Goal: Task Accomplishment & Management: Complete application form

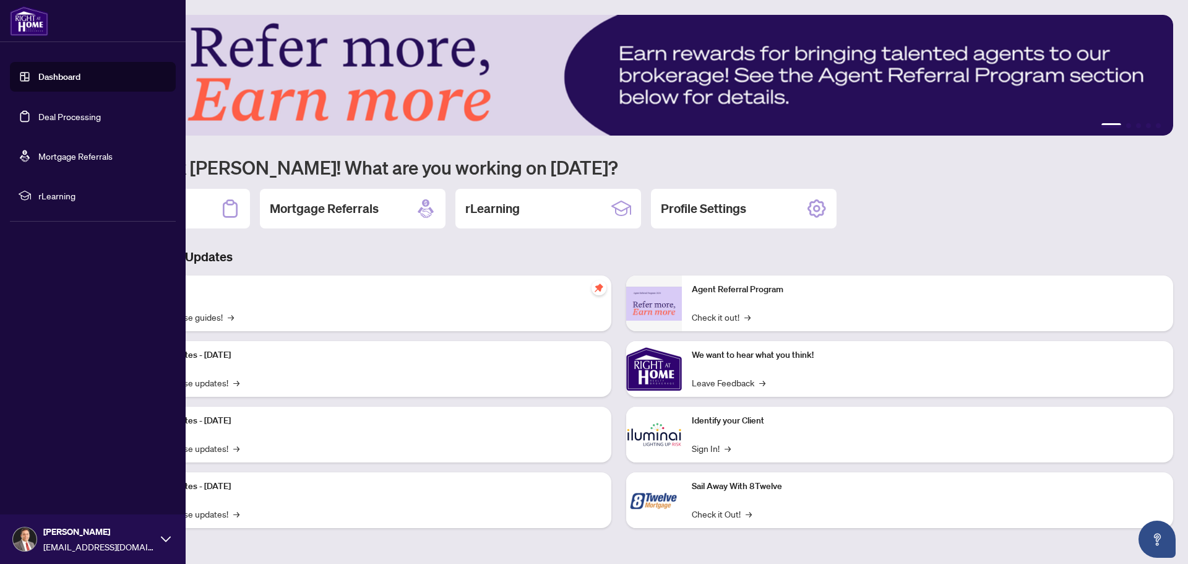
click at [70, 115] on link "Deal Processing" at bounding box center [69, 116] width 63 height 11
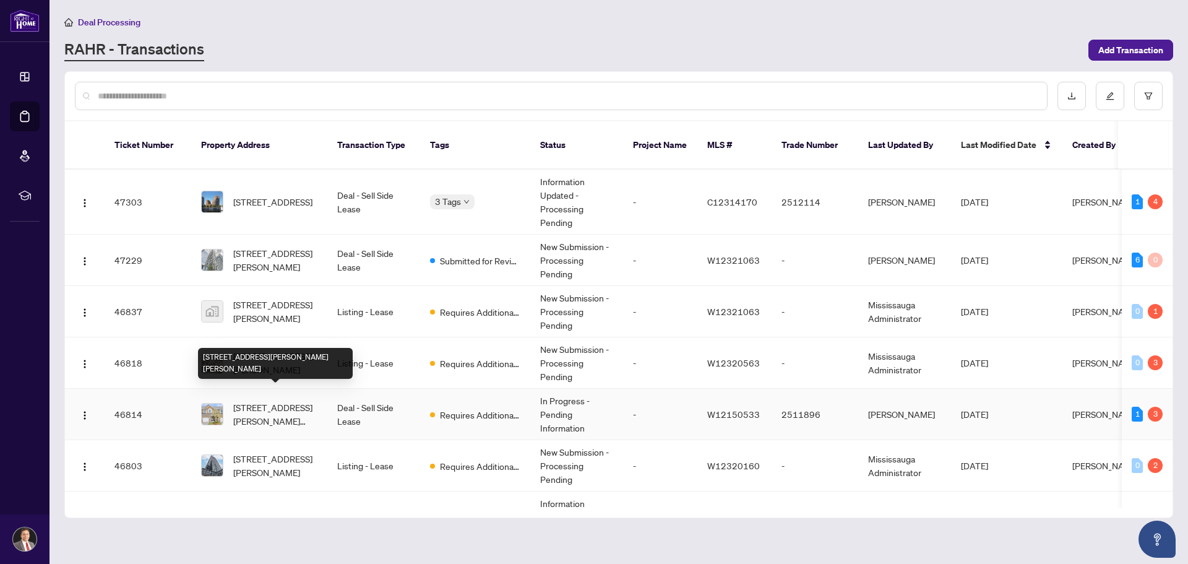
click at [280, 400] on span "[STREET_ADDRESS][PERSON_NAME][PERSON_NAME]" at bounding box center [275, 413] width 84 height 27
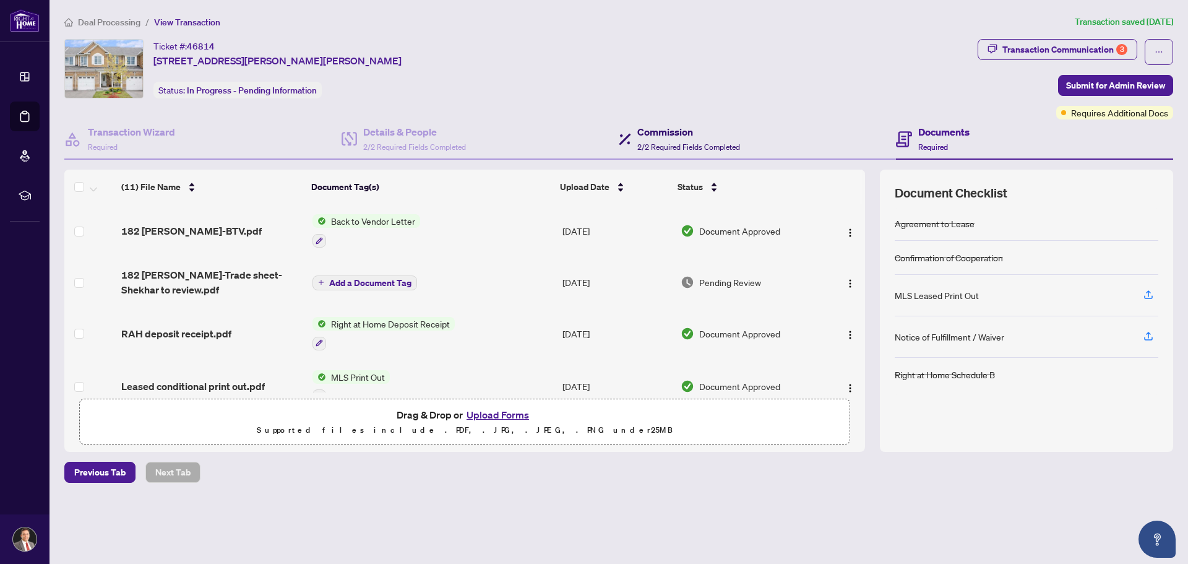
click at [689, 136] on h4 "Commission" at bounding box center [689, 131] width 103 height 15
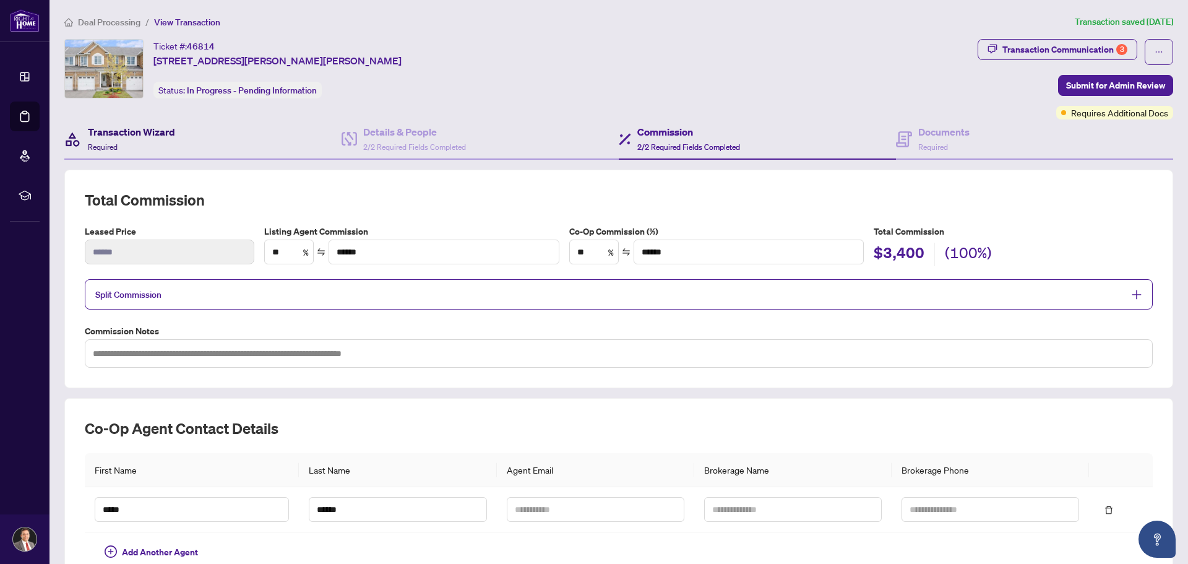
click at [146, 129] on h4 "Transaction Wizard" at bounding box center [131, 131] width 87 height 15
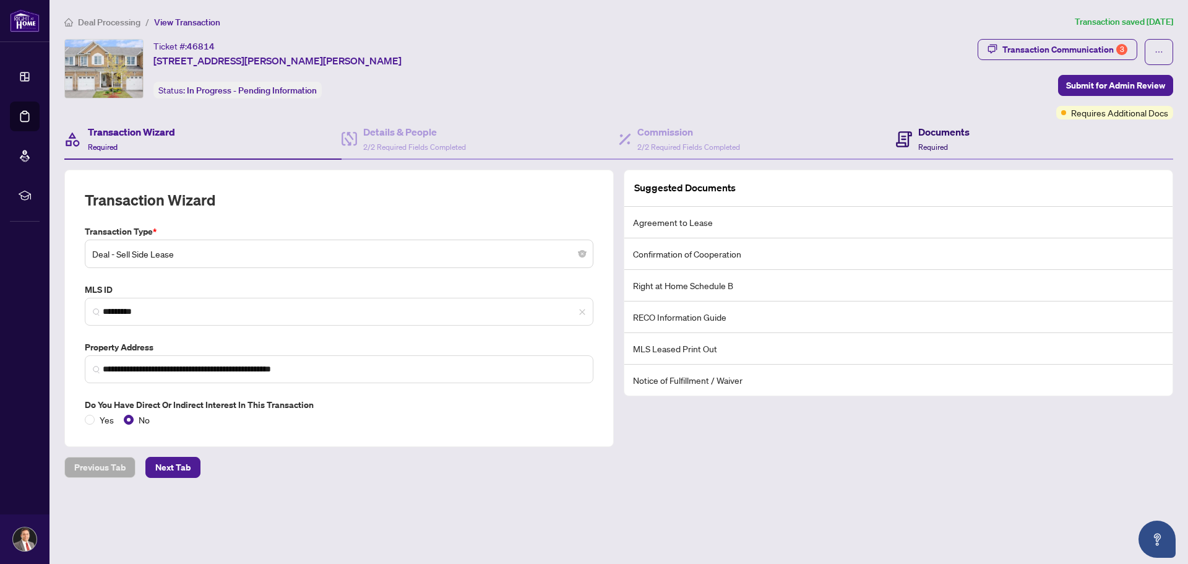
click at [929, 134] on h4 "Documents" at bounding box center [944, 131] width 51 height 15
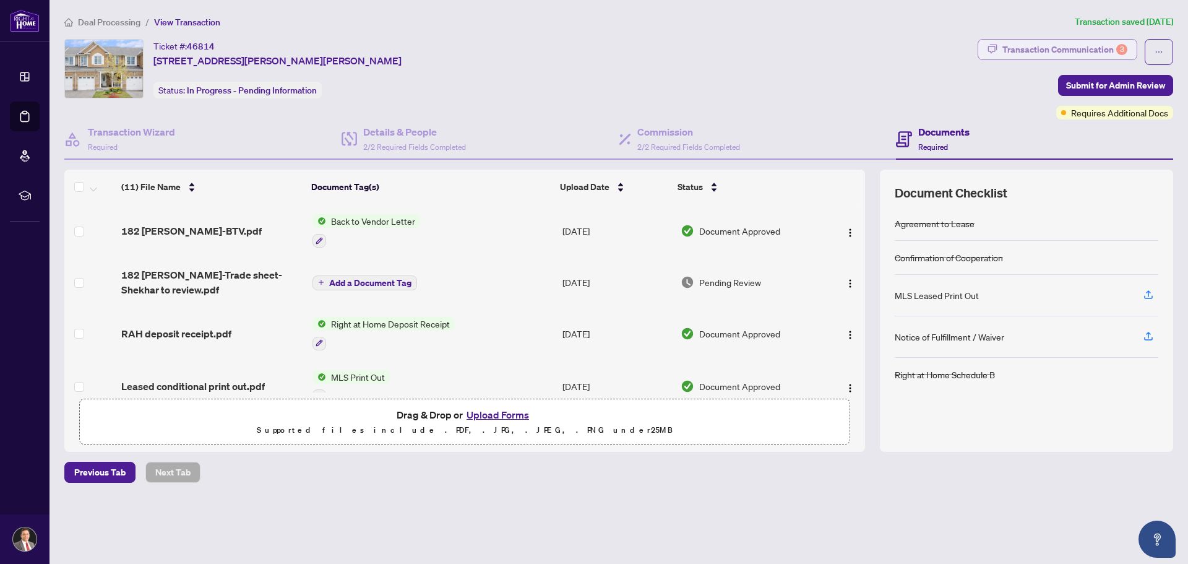
click at [1040, 50] on div "Transaction Communication 3" at bounding box center [1065, 50] width 125 height 20
type textarea "**********"
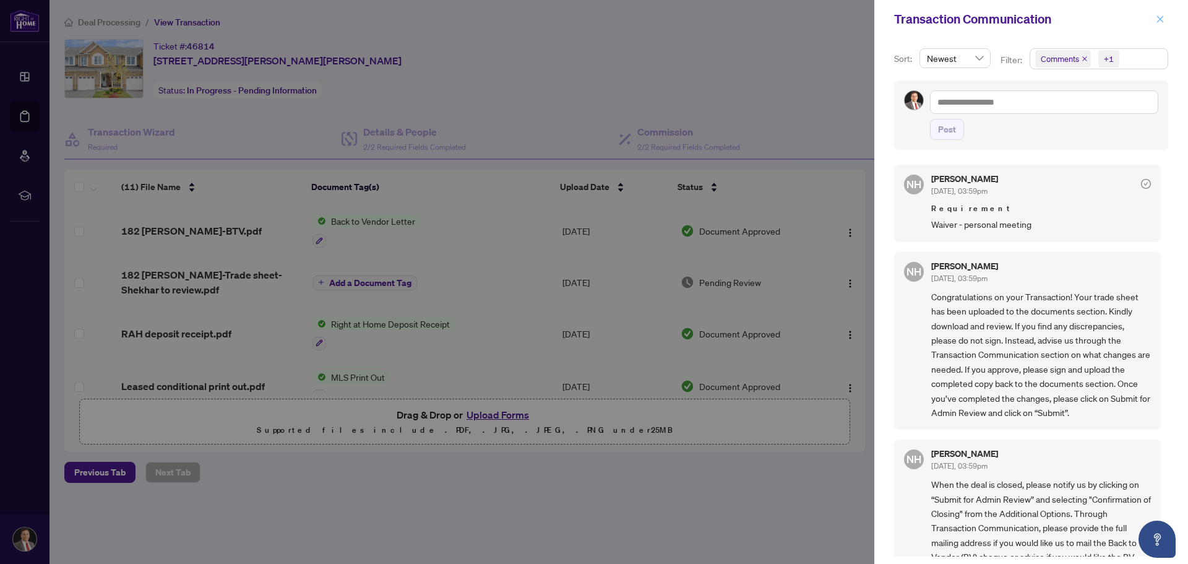
click at [1161, 20] on icon "close" at bounding box center [1160, 18] width 7 height 7
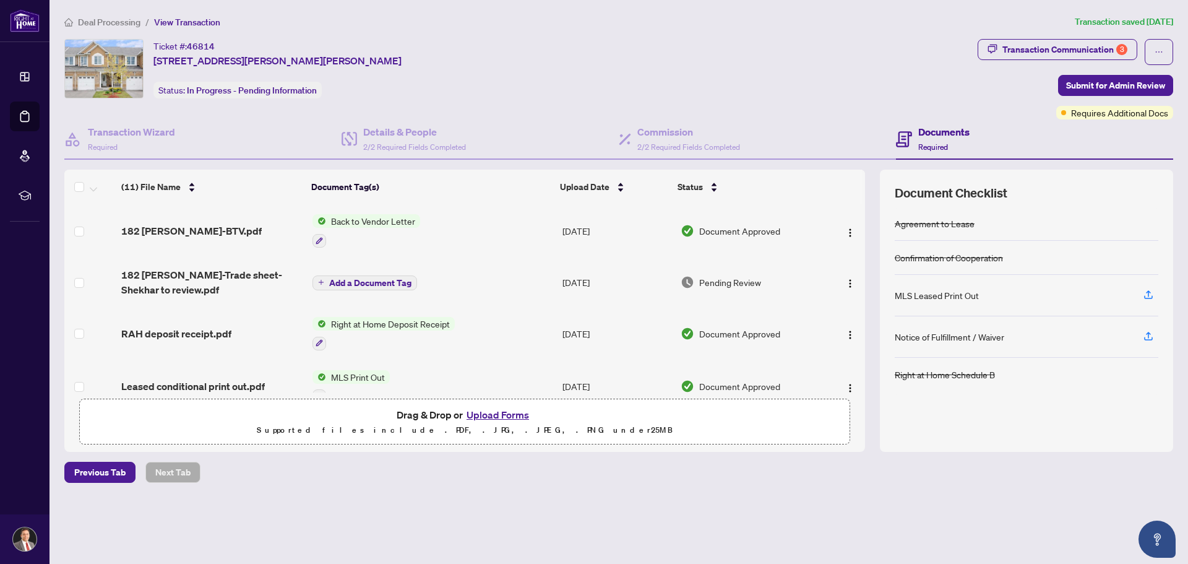
click at [486, 414] on button "Upload Forms" at bounding box center [498, 415] width 70 height 16
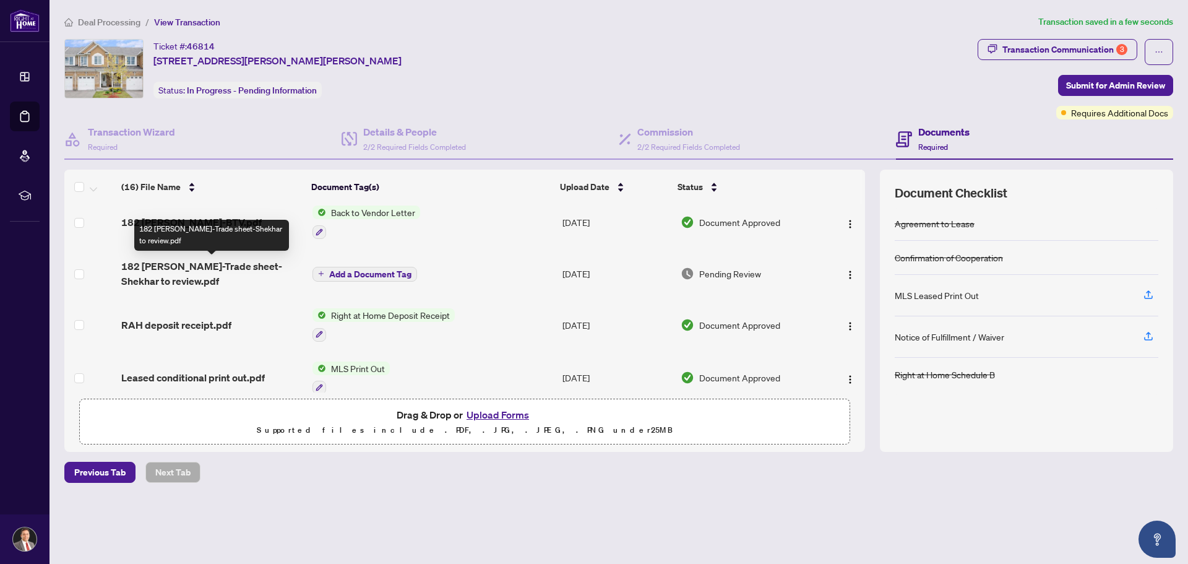
click at [197, 266] on span "182 [PERSON_NAME]-Trade sheet-Shekhar to review.pdf" at bounding box center [211, 274] width 181 height 30
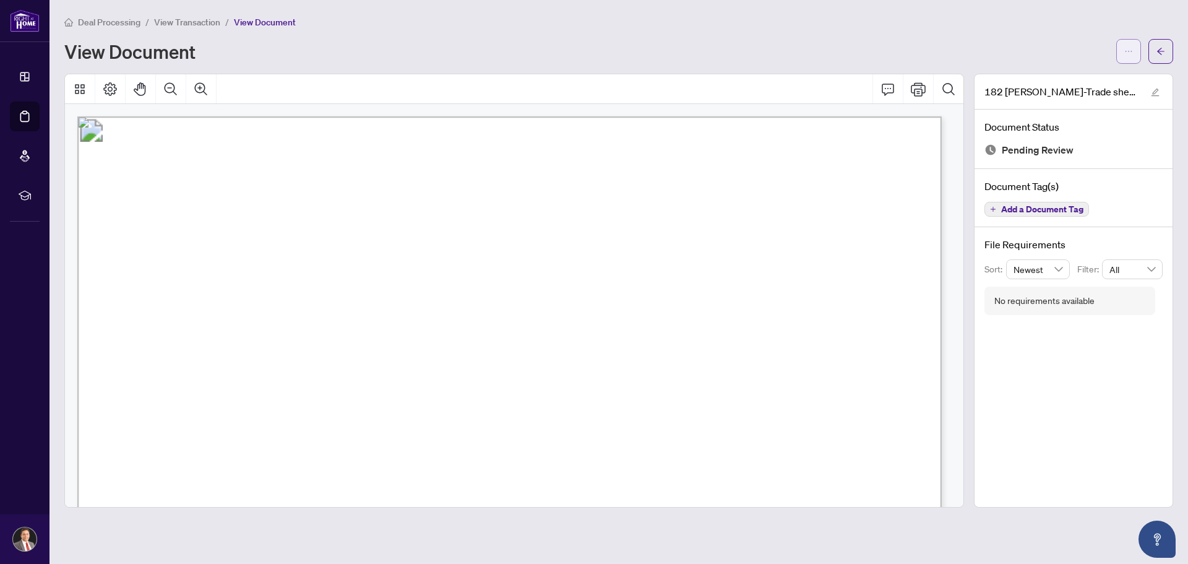
click at [1125, 48] on icon "ellipsis" at bounding box center [1129, 51] width 9 height 9
click at [1057, 82] on span "Download" at bounding box center [1084, 78] width 94 height 14
click at [1160, 50] on icon "arrow-left" at bounding box center [1161, 51] width 9 height 9
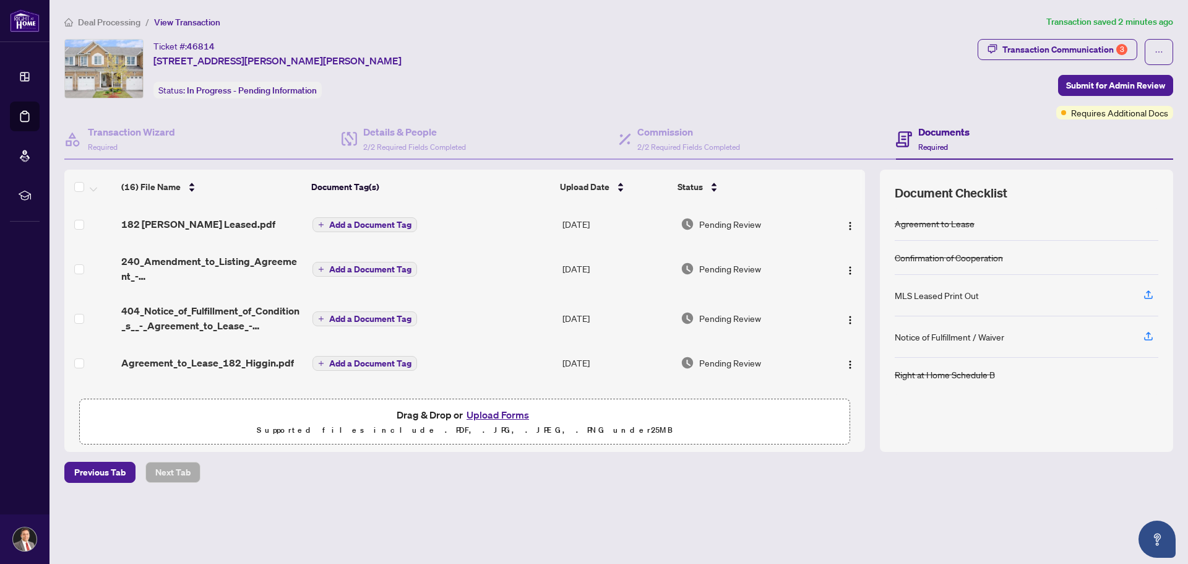
click at [490, 415] on button "Upload Forms" at bounding box center [498, 415] width 70 height 16
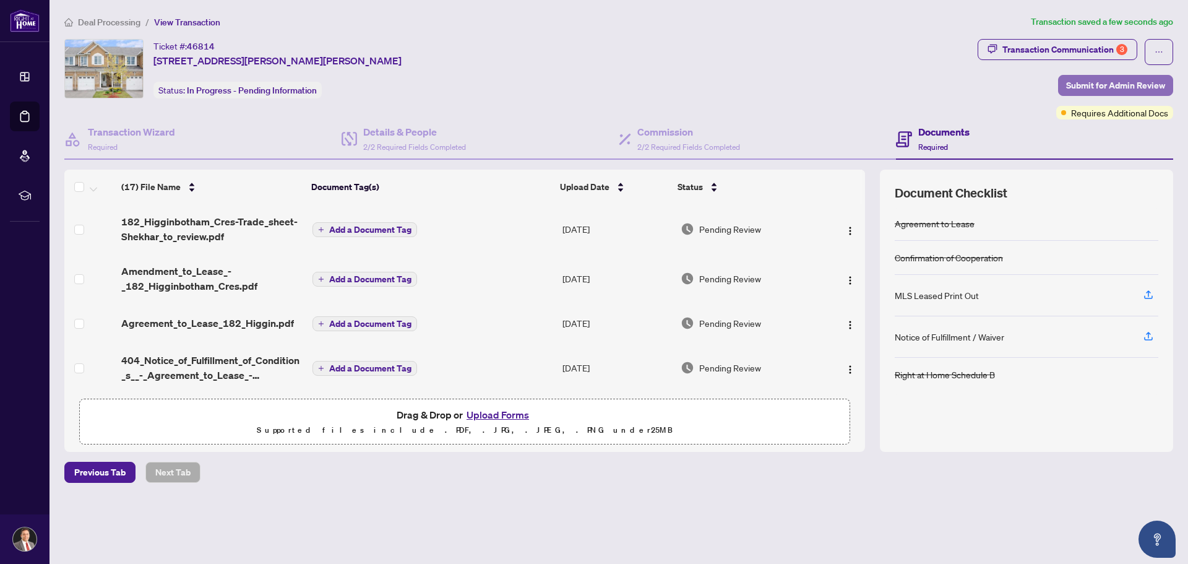
click at [1112, 83] on span "Submit for Admin Review" at bounding box center [1115, 86] width 99 height 20
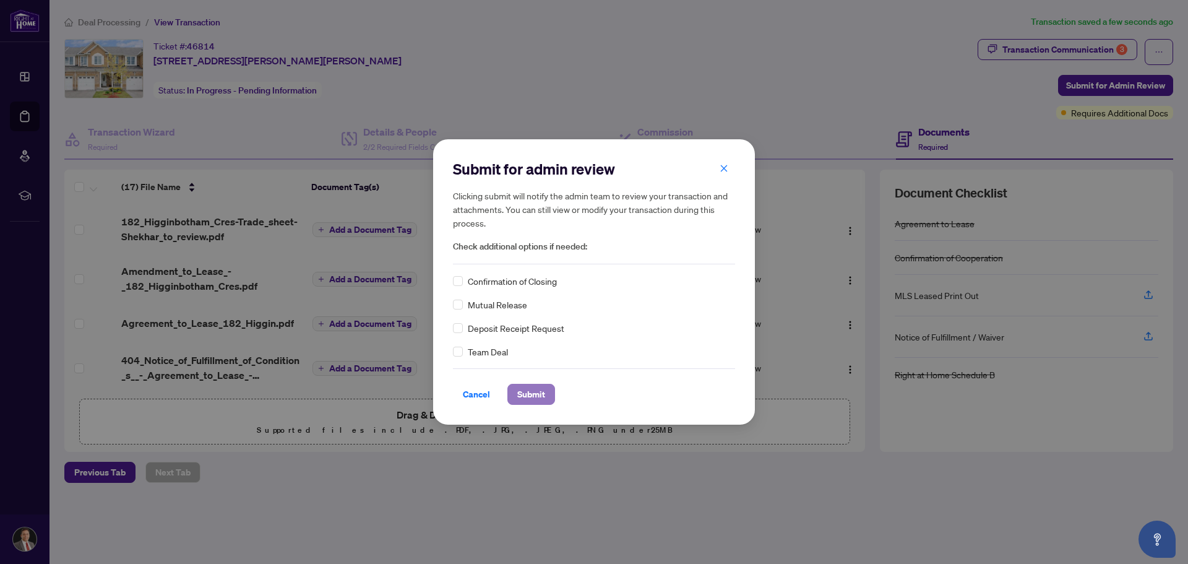
click at [529, 392] on span "Submit" at bounding box center [531, 394] width 28 height 20
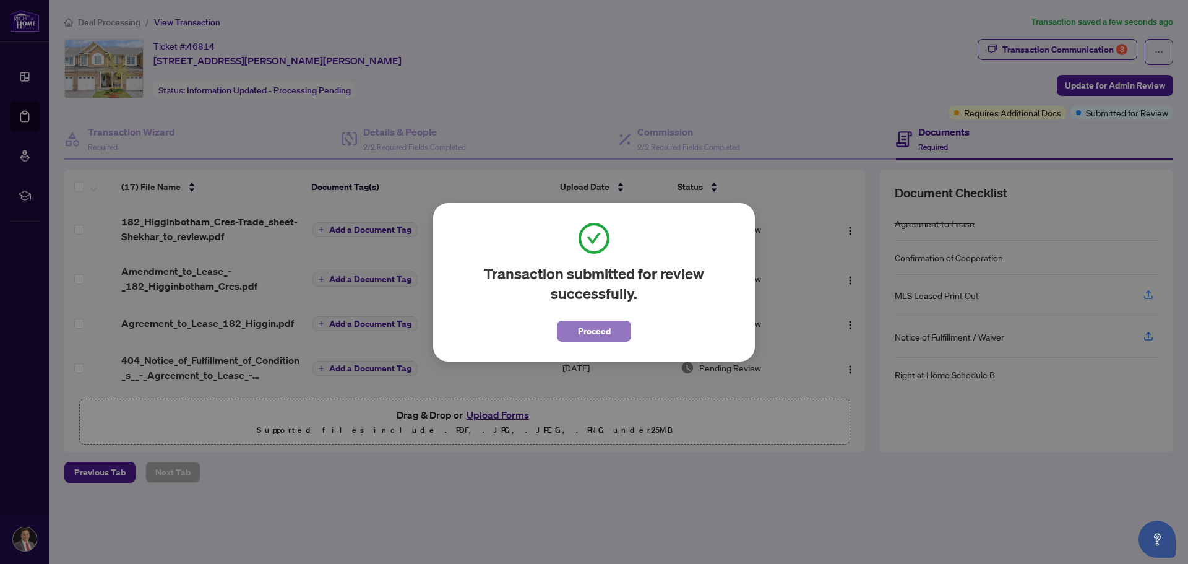
click at [594, 331] on span "Proceed" at bounding box center [594, 331] width 33 height 20
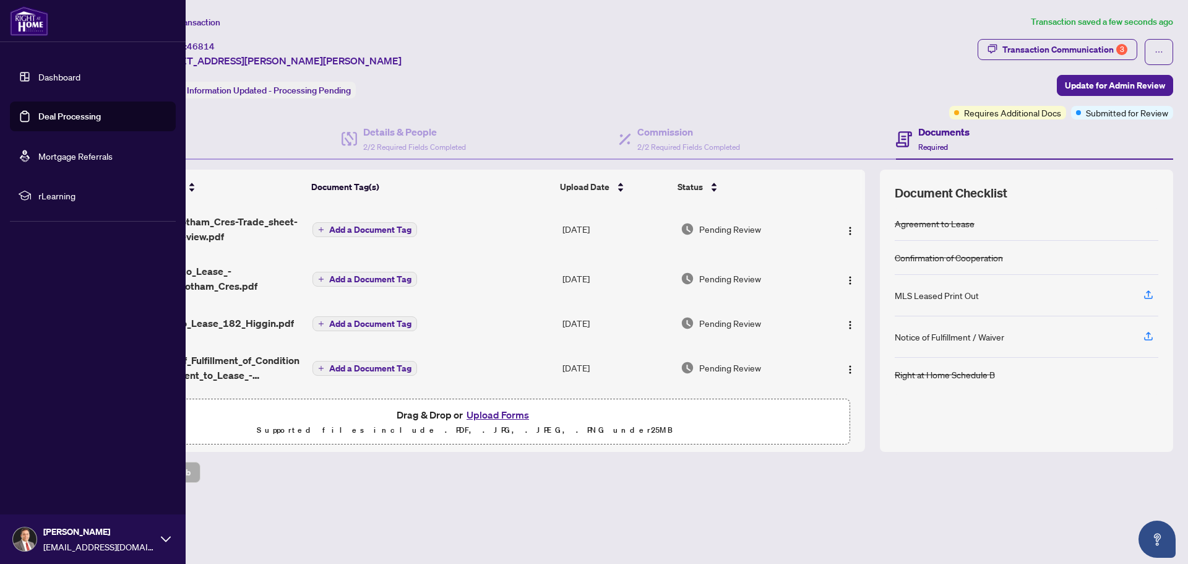
click at [38, 116] on link "Deal Processing" at bounding box center [69, 116] width 63 height 11
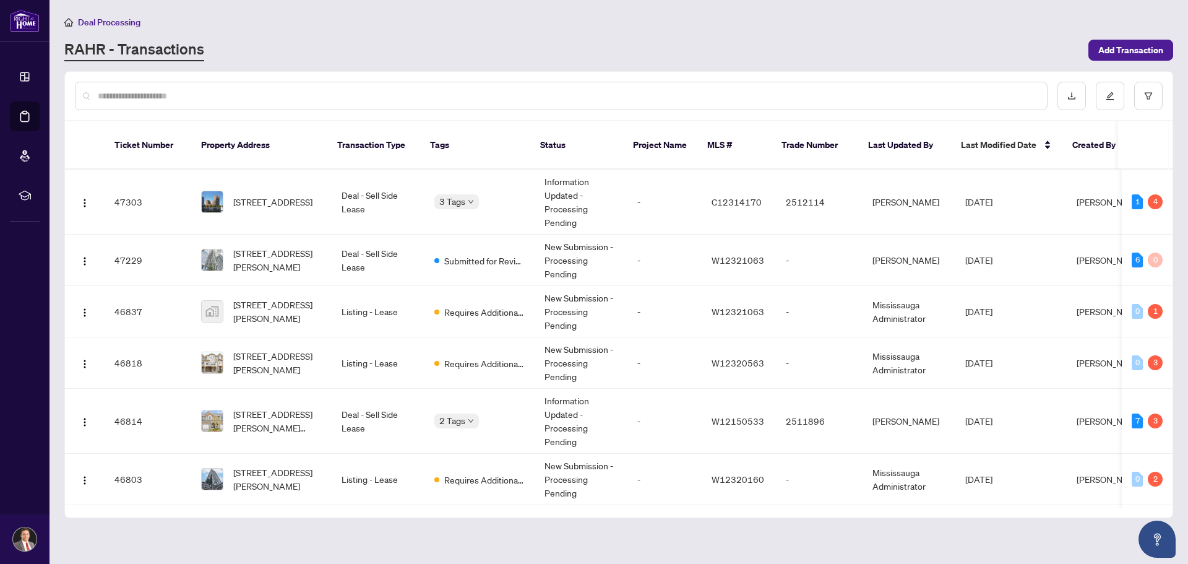
click at [254, 93] on input "text" at bounding box center [568, 96] width 940 height 14
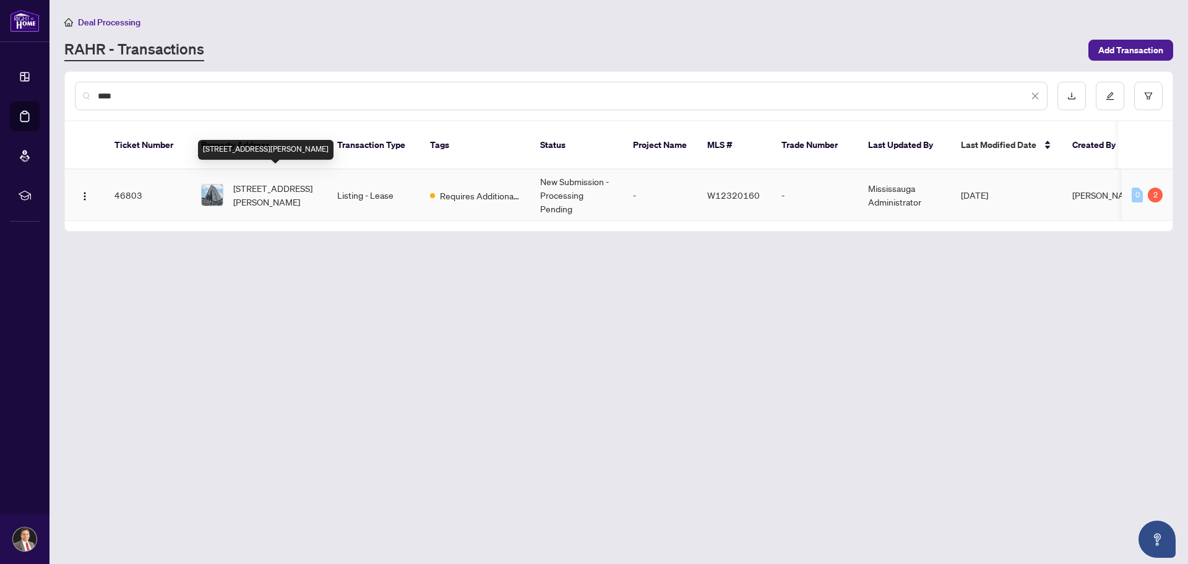
type input "****"
click at [274, 182] on span "[STREET_ADDRESS][PERSON_NAME]" at bounding box center [275, 194] width 84 height 27
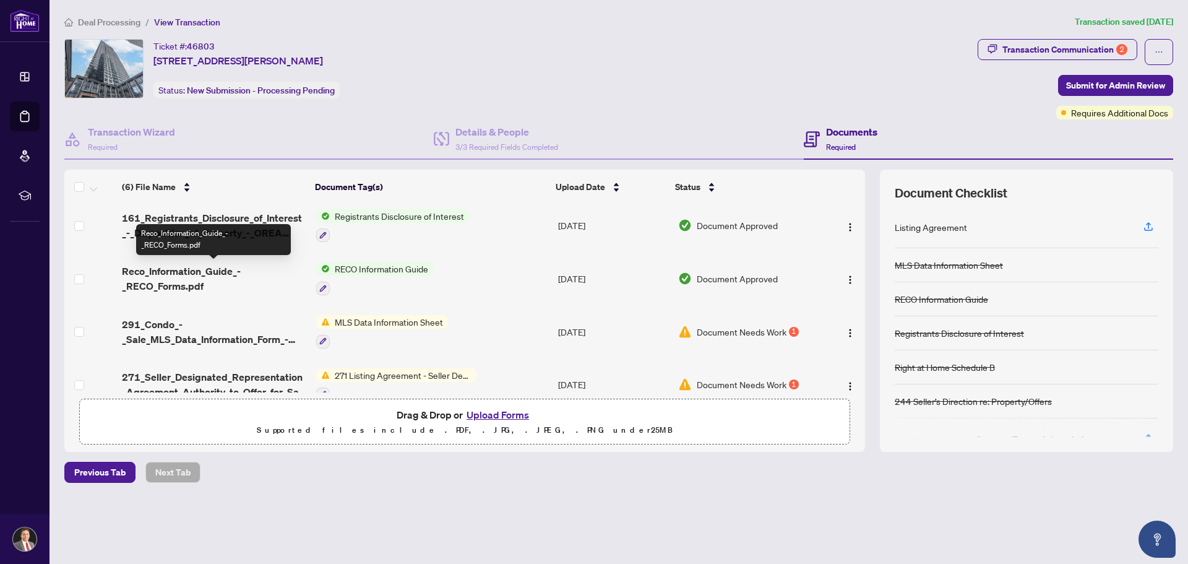
scroll to position [133, 0]
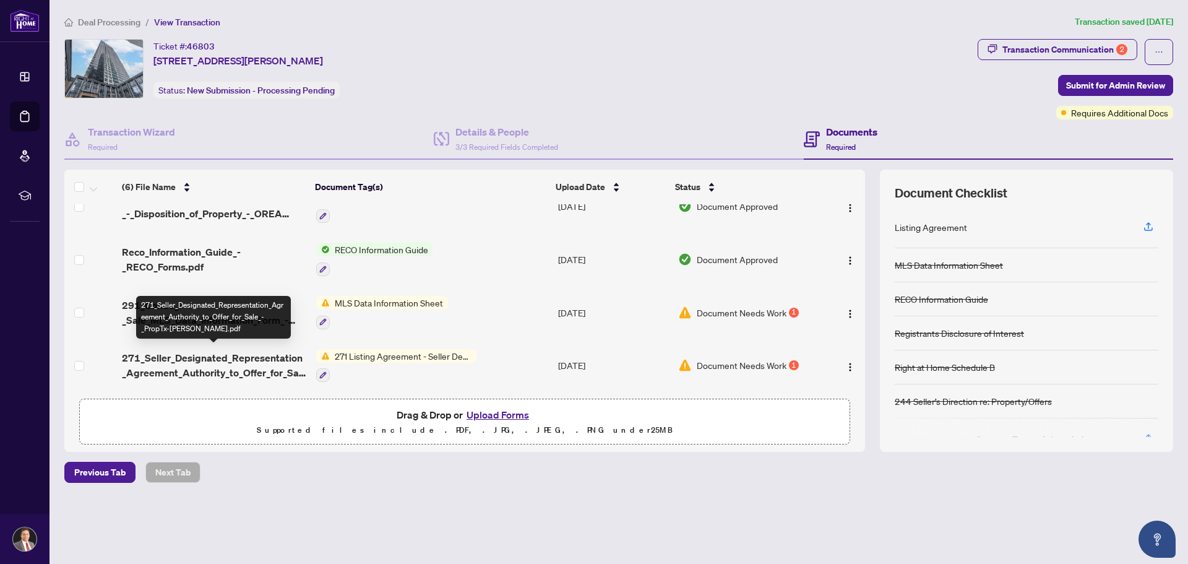
click at [226, 361] on span "271_Seller_Designated_Representation_Agreement_Authority_to_Offer_for_Sale_-_Pr…" at bounding box center [214, 365] width 184 height 30
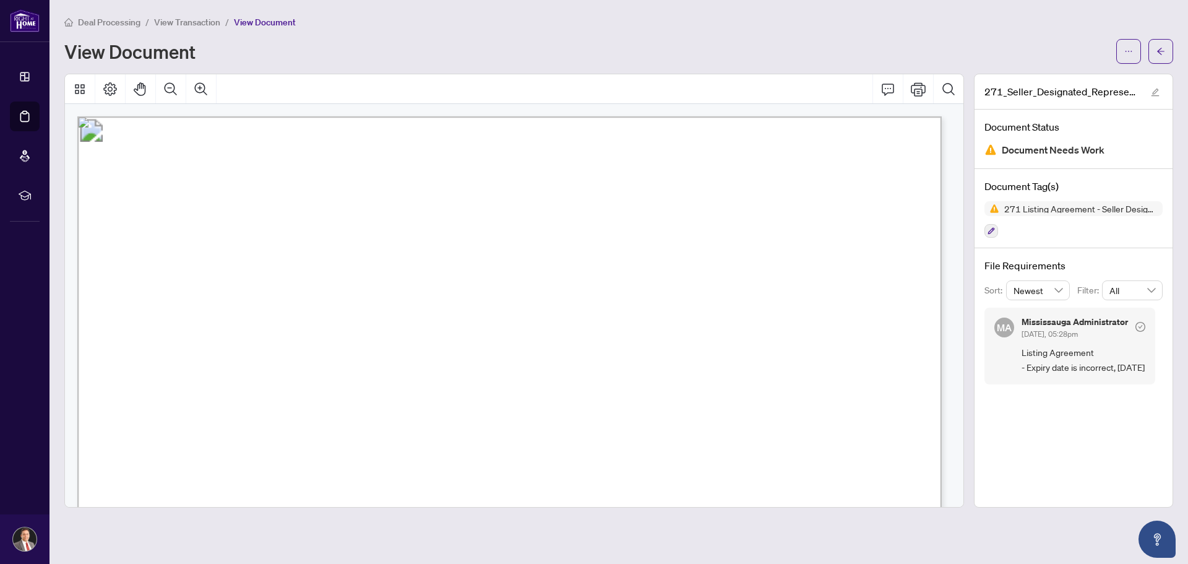
click at [931, 52] on div "View Document" at bounding box center [586, 51] width 1045 height 20
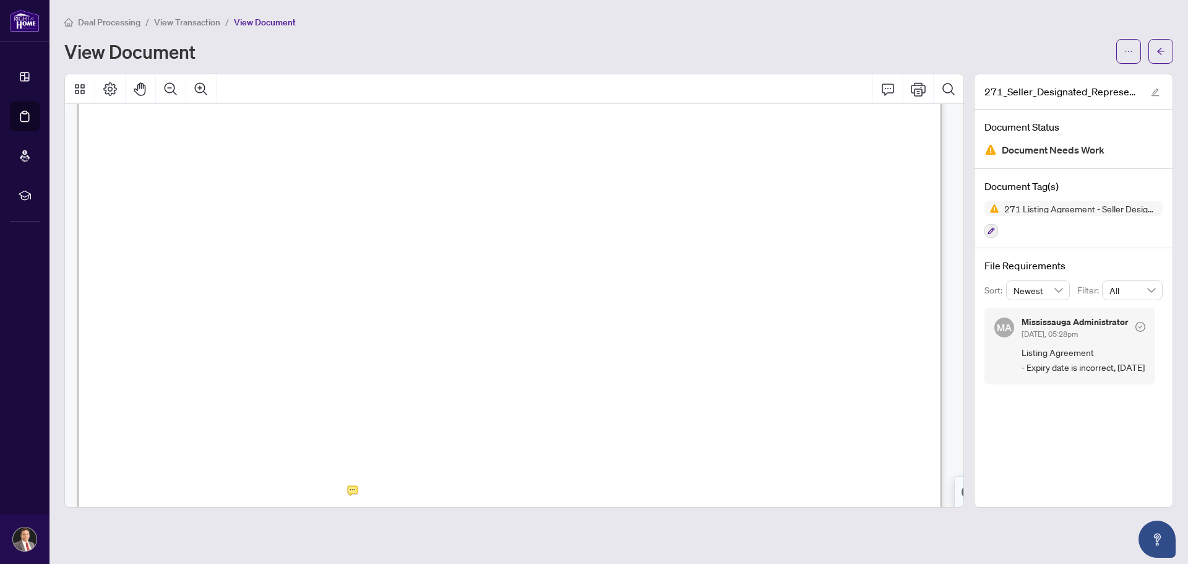
scroll to position [186, 0]
drag, startPoint x: 1094, startPoint y: 383, endPoint x: 1022, endPoint y: 386, distance: 72.5
click at [1022, 374] on span "Listing Agreement - Expiry date is incorrect, [DATE]" at bounding box center [1084, 359] width 124 height 29
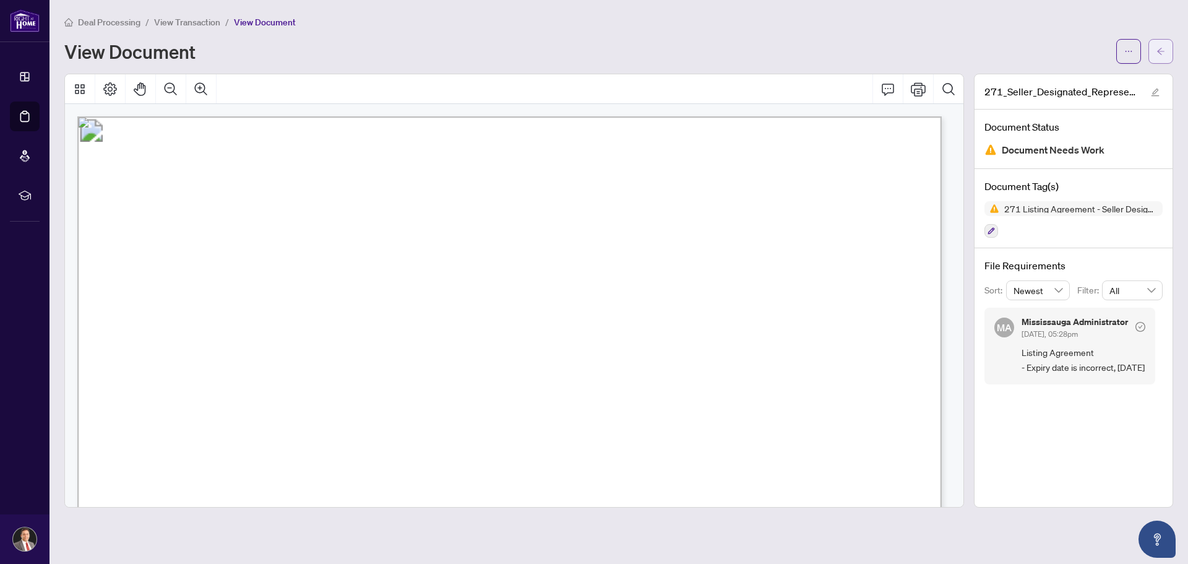
click at [1165, 50] on button "button" at bounding box center [1161, 51] width 25 height 25
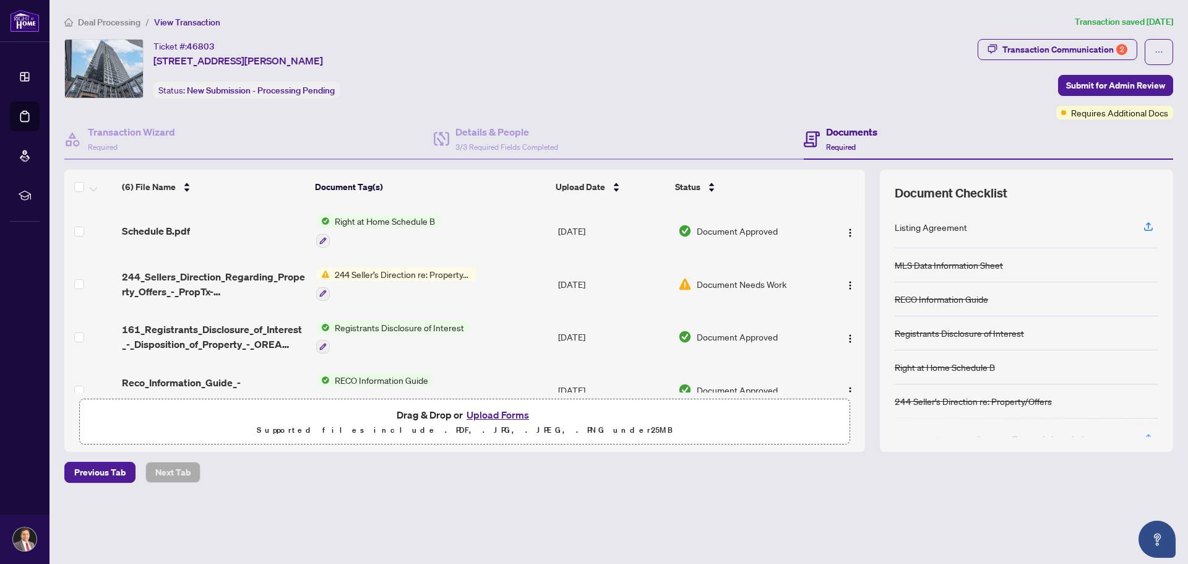
click at [494, 415] on button "Upload Forms" at bounding box center [498, 415] width 70 height 16
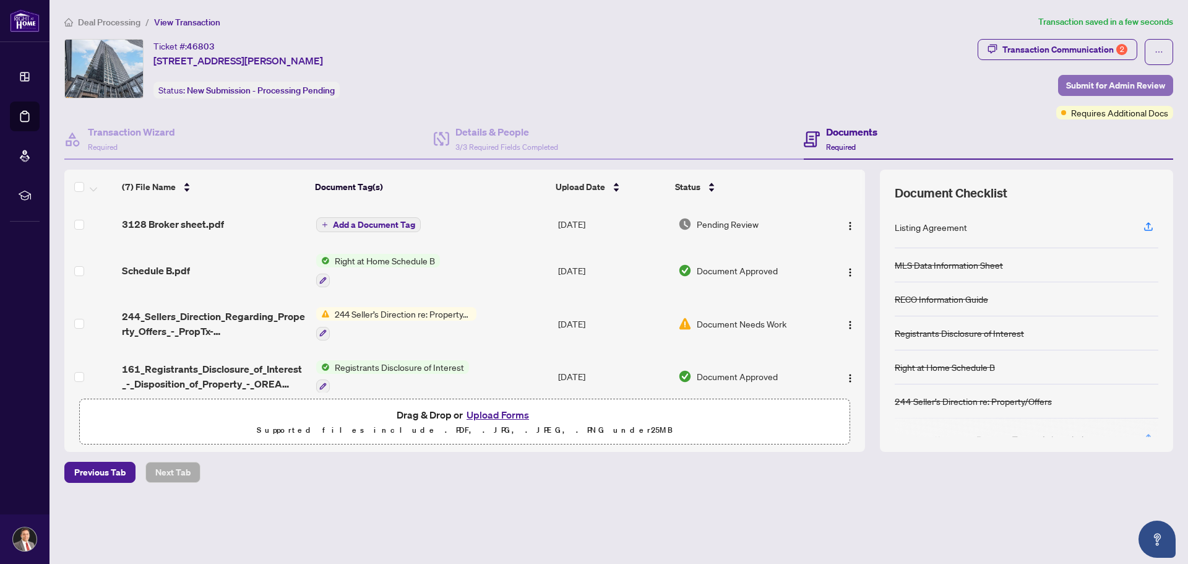
click at [1102, 83] on span "Submit for Admin Review" at bounding box center [1115, 86] width 99 height 20
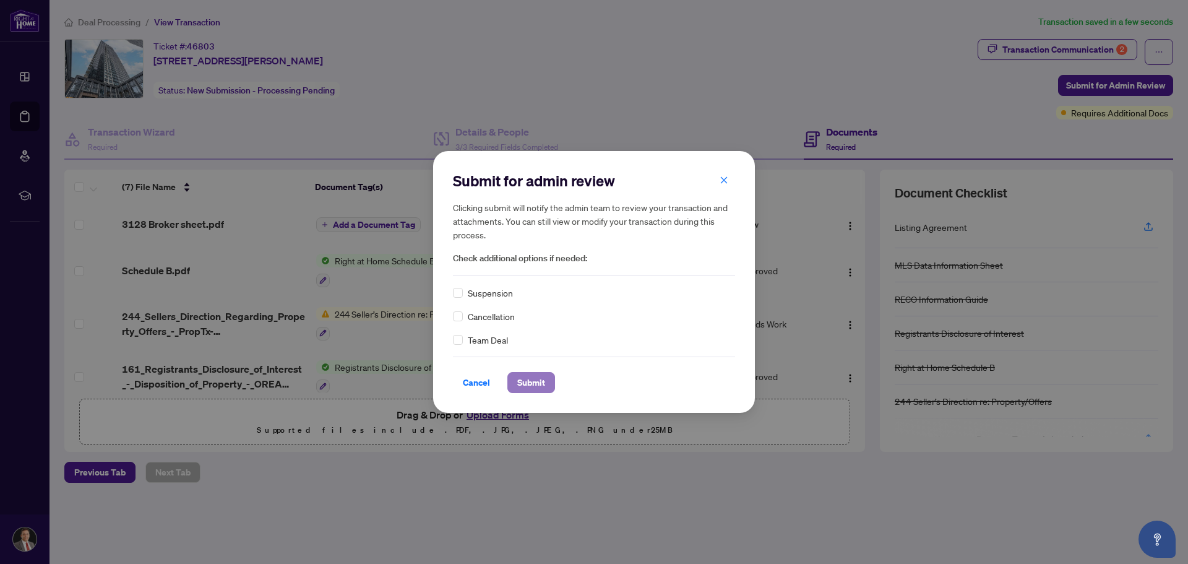
click at [537, 383] on span "Submit" at bounding box center [531, 383] width 28 height 20
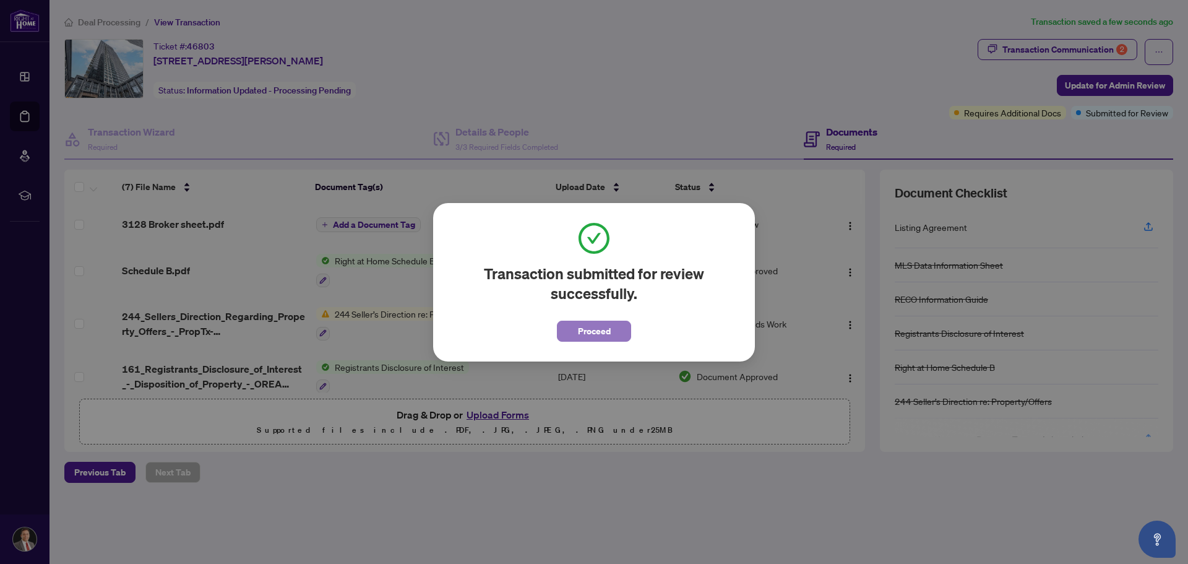
click at [607, 333] on span "Proceed" at bounding box center [594, 331] width 33 height 20
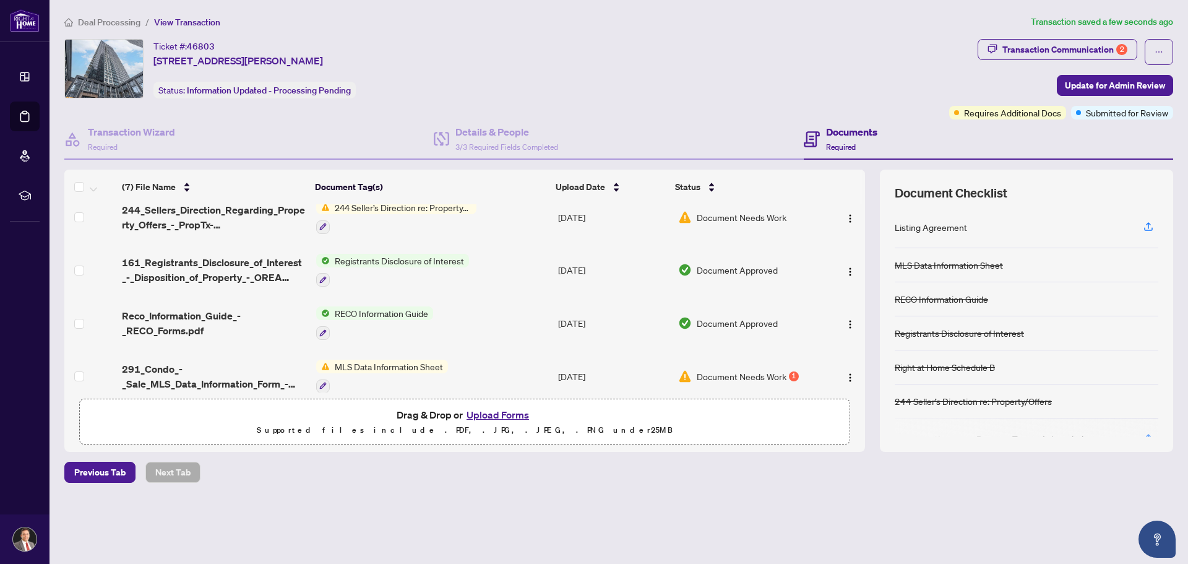
scroll to position [173, 0]
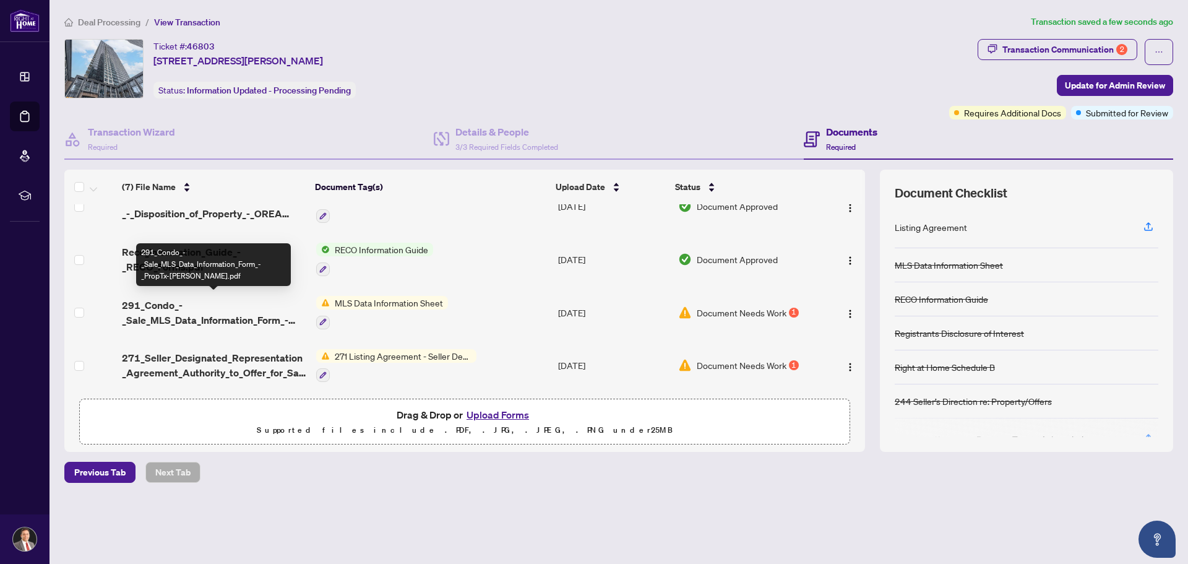
click at [237, 313] on span "291_Condo_-_Sale_MLS_Data_Information_Form_-_PropTx-[PERSON_NAME].pdf" at bounding box center [214, 313] width 184 height 30
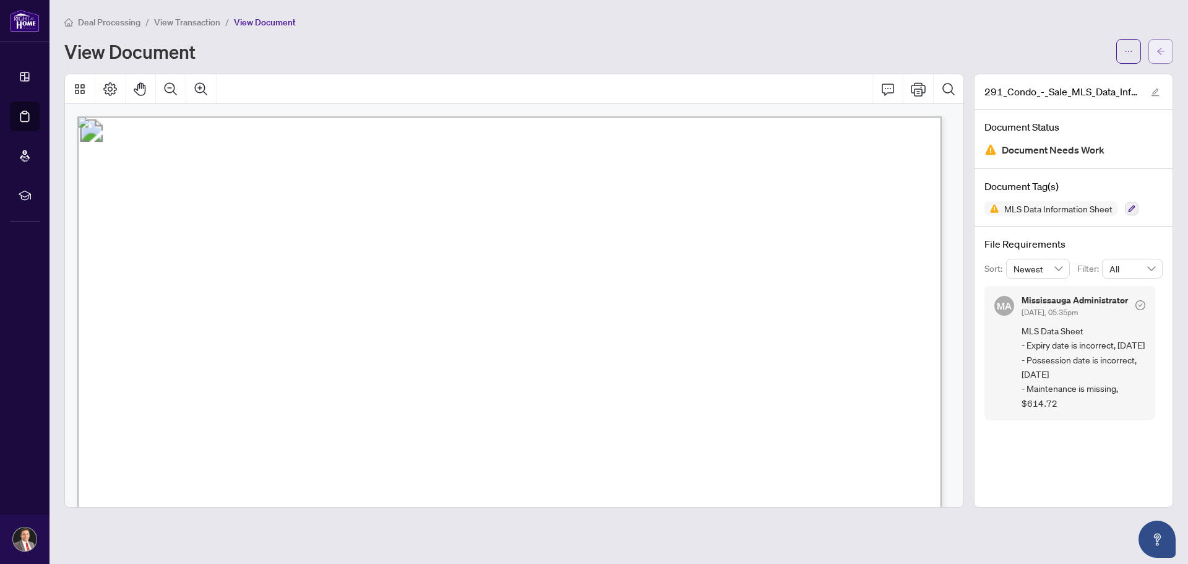
click at [1159, 50] on icon "arrow-left" at bounding box center [1160, 51] width 7 height 7
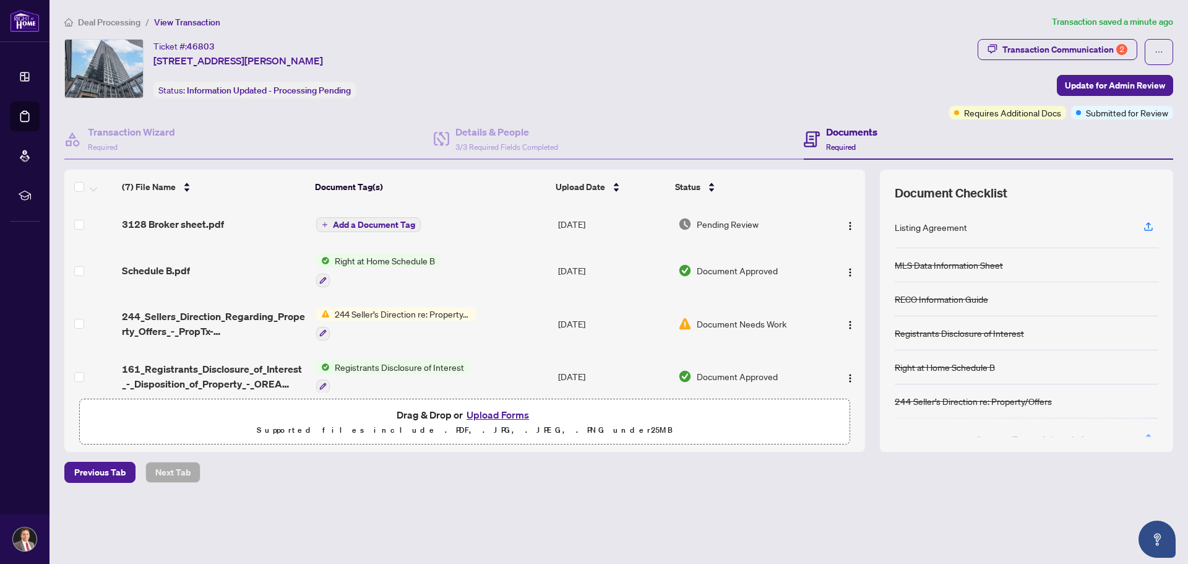
click at [884, 170] on div "Document Checklist Listing Agreement MLS Data Information Sheet RECO Informatio…" at bounding box center [1026, 311] width 293 height 282
click at [551, 61] on div "Ticket #: 46803 [STREET_ADDRESS][PERSON_NAME] Status: Information Updated - Pro…" at bounding box center [504, 68] width 880 height 59
click at [615, 64] on div "Ticket #: 46803 [STREET_ADDRESS][PERSON_NAME] Status: Information Updated - Pro…" at bounding box center [504, 68] width 880 height 59
